Goal: Information Seeking & Learning: Learn about a topic

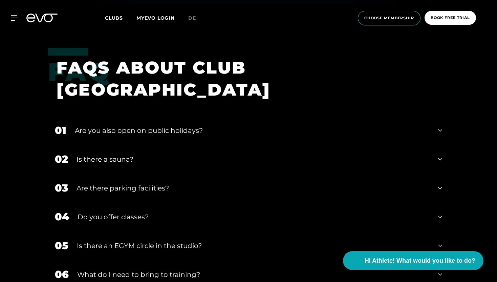
scroll to position [2468, 0]
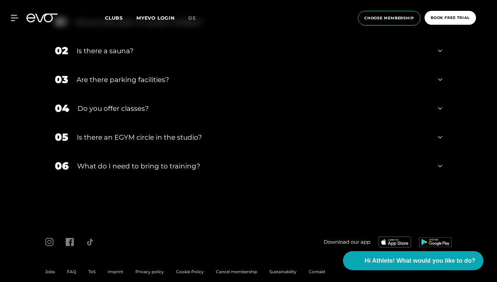
click at [379, 151] on div "06 What do I need to bring to training?" at bounding box center [248, 165] width 401 height 29
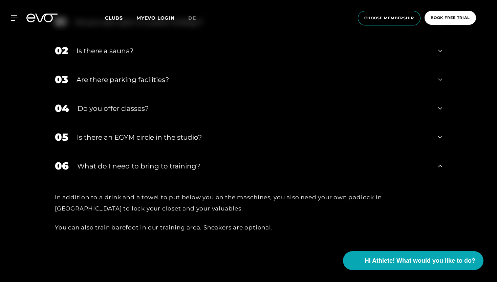
click at [379, 151] on div "06 What do I need to bring to training?" at bounding box center [248, 165] width 401 height 29
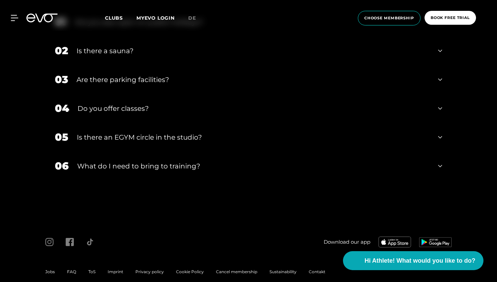
click at [360, 132] on div "05 Is there an EGYM circle in the studio?" at bounding box center [248, 137] width 401 height 29
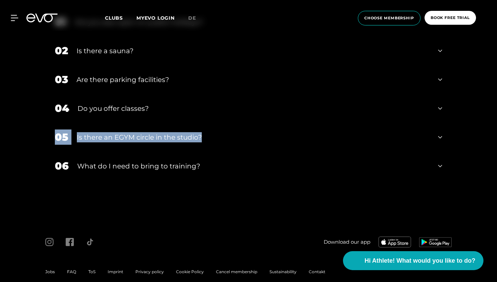
click at [360, 132] on div "05 Is there an EGYM circle in the studio?" at bounding box center [248, 137] width 401 height 29
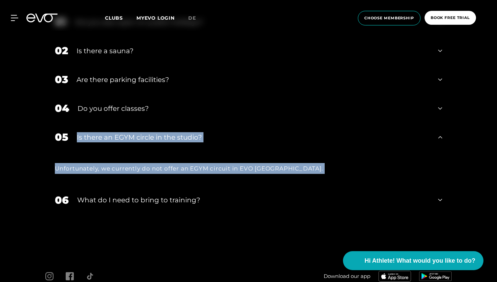
click at [360, 132] on div "05 Is there an EGYM circle in the studio?" at bounding box center [248, 137] width 401 height 29
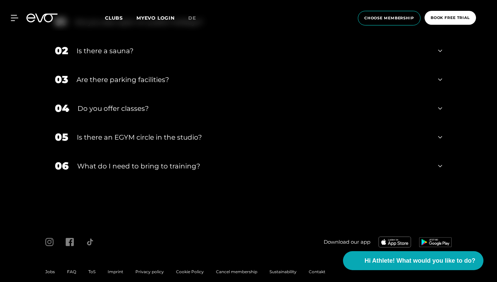
click at [317, 111] on div "04 Do you offer classes?" at bounding box center [248, 108] width 401 height 29
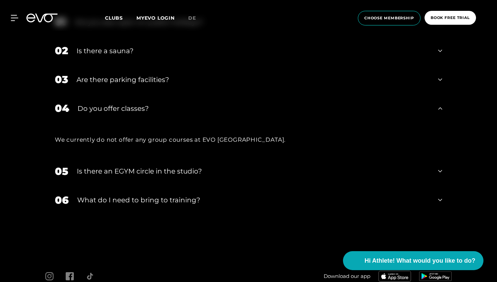
click at [317, 111] on div "04 Do you offer classes?" at bounding box center [248, 108] width 401 height 29
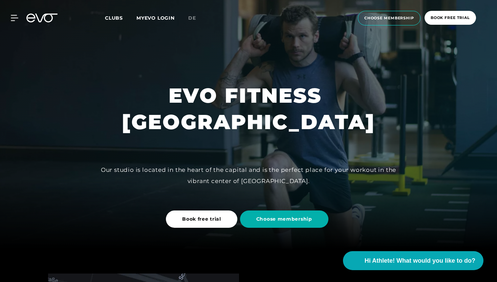
scroll to position [0, 0]
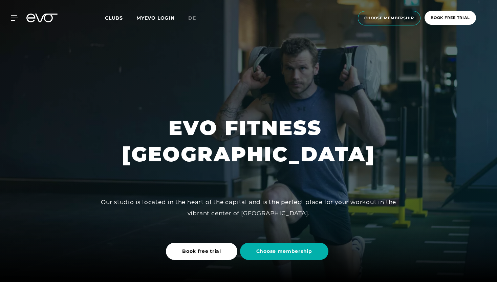
click at [321, 92] on div at bounding box center [248, 141] width 497 height 282
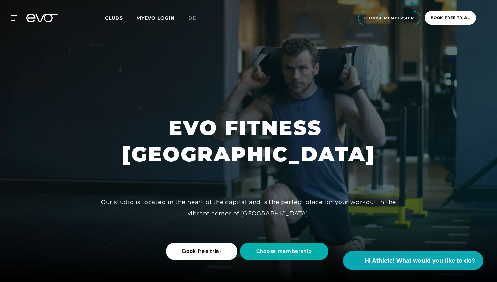
click at [285, 126] on h1 "EVO FITNESS [GEOGRAPHIC_DATA]" at bounding box center [248, 140] width 253 height 53
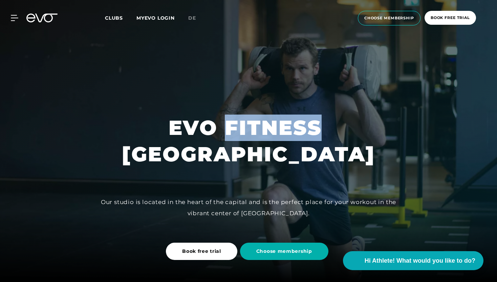
click at [285, 126] on h1 "EVO FITNESS [GEOGRAPHIC_DATA]" at bounding box center [248, 140] width 253 height 53
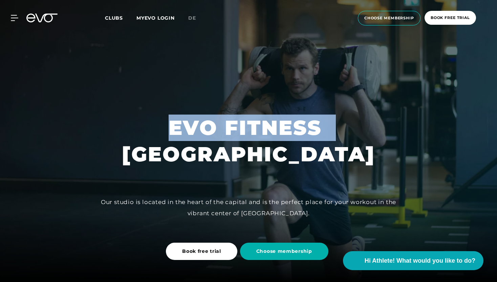
click at [285, 126] on h1 "EVO FITNESS [GEOGRAPHIC_DATA]" at bounding box center [248, 140] width 253 height 53
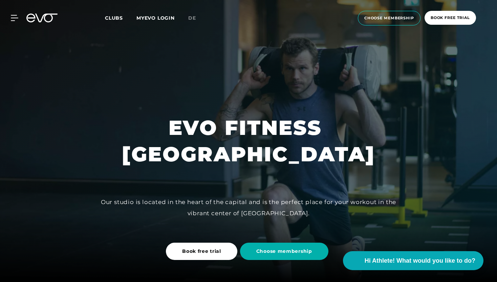
click at [410, 147] on div at bounding box center [248, 141] width 497 height 282
drag, startPoint x: 407, startPoint y: 152, endPoint x: 199, endPoint y: 130, distance: 209.1
click at [199, 130] on div "EVO FITNESS BERLIN ALEXANDERPLATZ Our studio is located in the heart of the cap…" at bounding box center [248, 141] width 497 height 282
click at [199, 130] on h1 "EVO FITNESS [GEOGRAPHIC_DATA]" at bounding box center [248, 140] width 253 height 53
drag, startPoint x: 172, startPoint y: 130, endPoint x: 406, endPoint y: 158, distance: 235.6
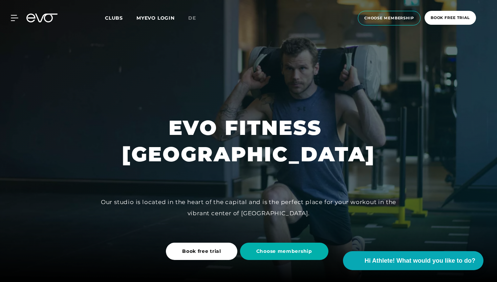
click at [406, 158] on div "EVO FITNESS BERLIN ALEXANDERPLATZ Our studio is located in the heart of the cap…" at bounding box center [248, 141] width 497 height 282
click at [406, 158] on div at bounding box center [248, 141] width 497 height 282
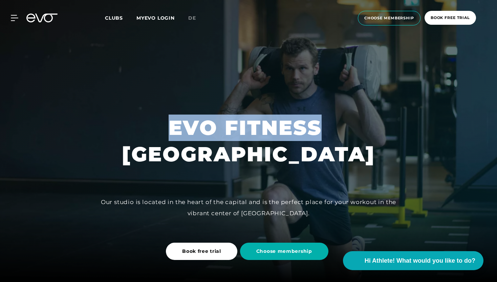
drag, startPoint x: 406, startPoint y: 158, endPoint x: 242, endPoint y: 141, distance: 165.2
click at [242, 141] on div "EVO FITNESS BERLIN ALEXANDERPLATZ Our studio is located in the heart of the cap…" at bounding box center [248, 141] width 497 height 282
click at [242, 141] on h1 "EVO FITNESS [GEOGRAPHIC_DATA]" at bounding box center [248, 140] width 253 height 53
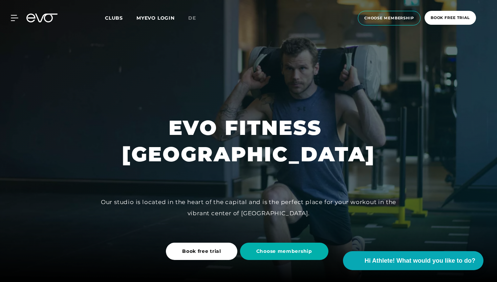
drag, startPoint x: 228, startPoint y: 127, endPoint x: 400, endPoint y: 151, distance: 173.8
click at [375, 151] on h1 "EVO FITNESS [GEOGRAPHIC_DATA]" at bounding box center [248, 140] width 253 height 53
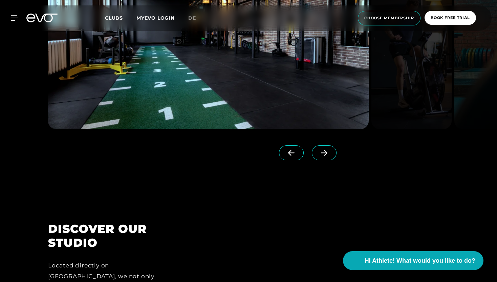
scroll to position [794, 0]
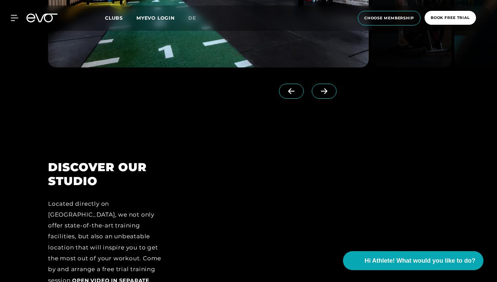
click at [322, 94] on span at bounding box center [324, 91] width 25 height 15
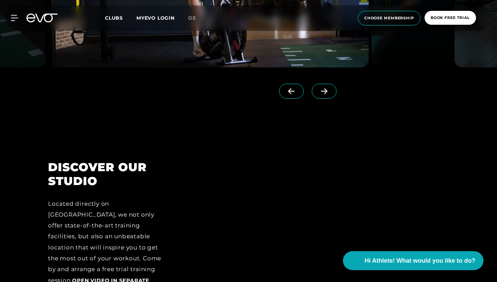
click at [322, 94] on span at bounding box center [324, 91] width 25 height 15
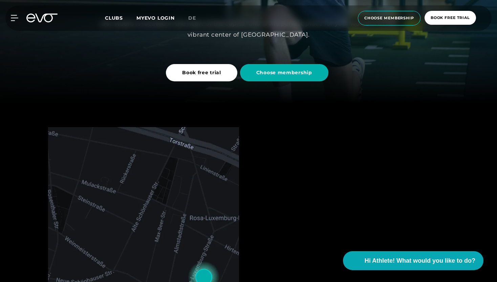
scroll to position [0, 0]
